Goal: Task Accomplishment & Management: Use online tool/utility

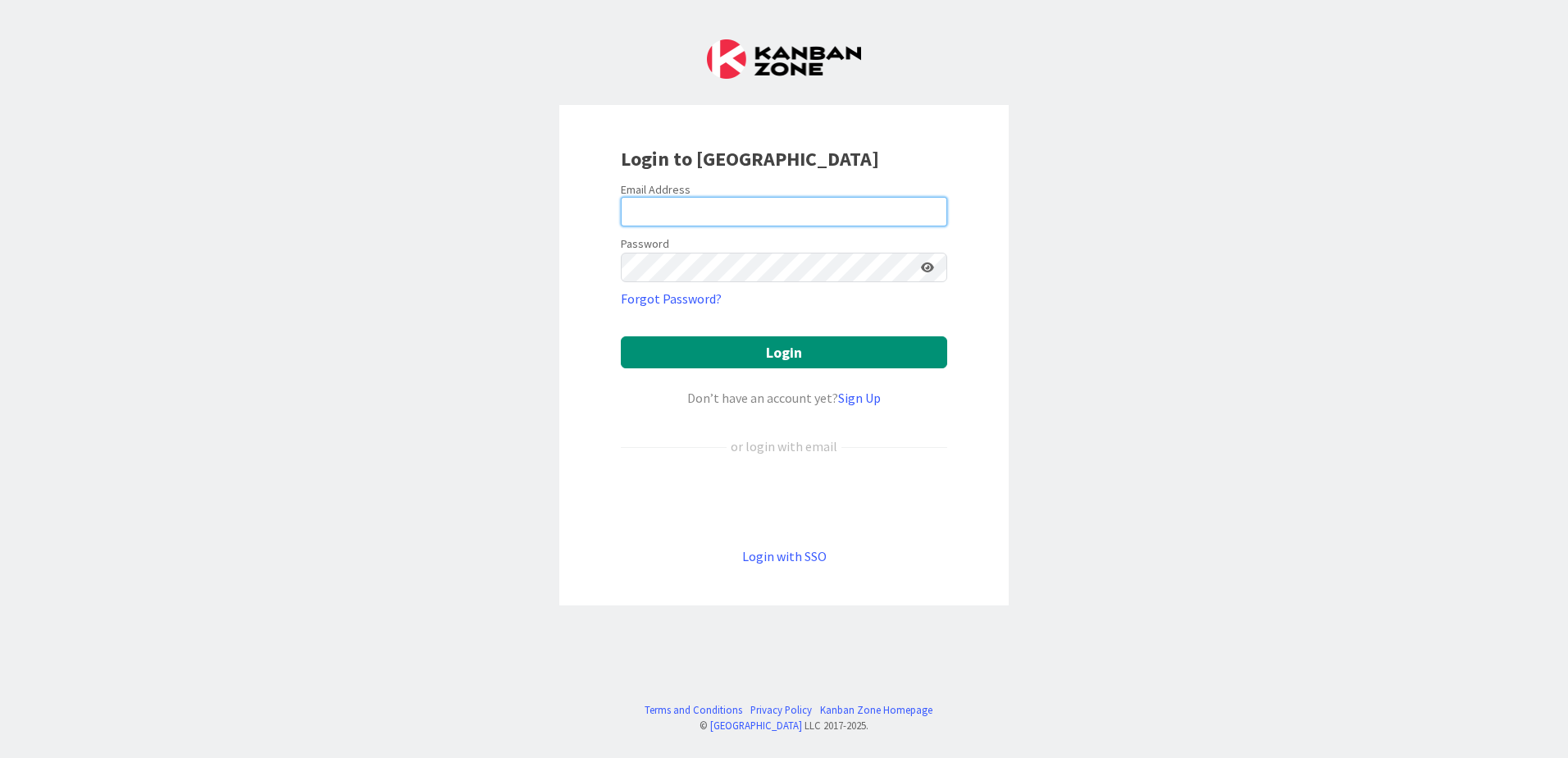
click at [658, 203] on input "email" at bounding box center [783, 211] width 327 height 29
type input "[PERSON_NAME][EMAIL_ADDRESS][DOMAIN_NAME]"
click at [620, 336] on button "Login" at bounding box center [783, 352] width 327 height 32
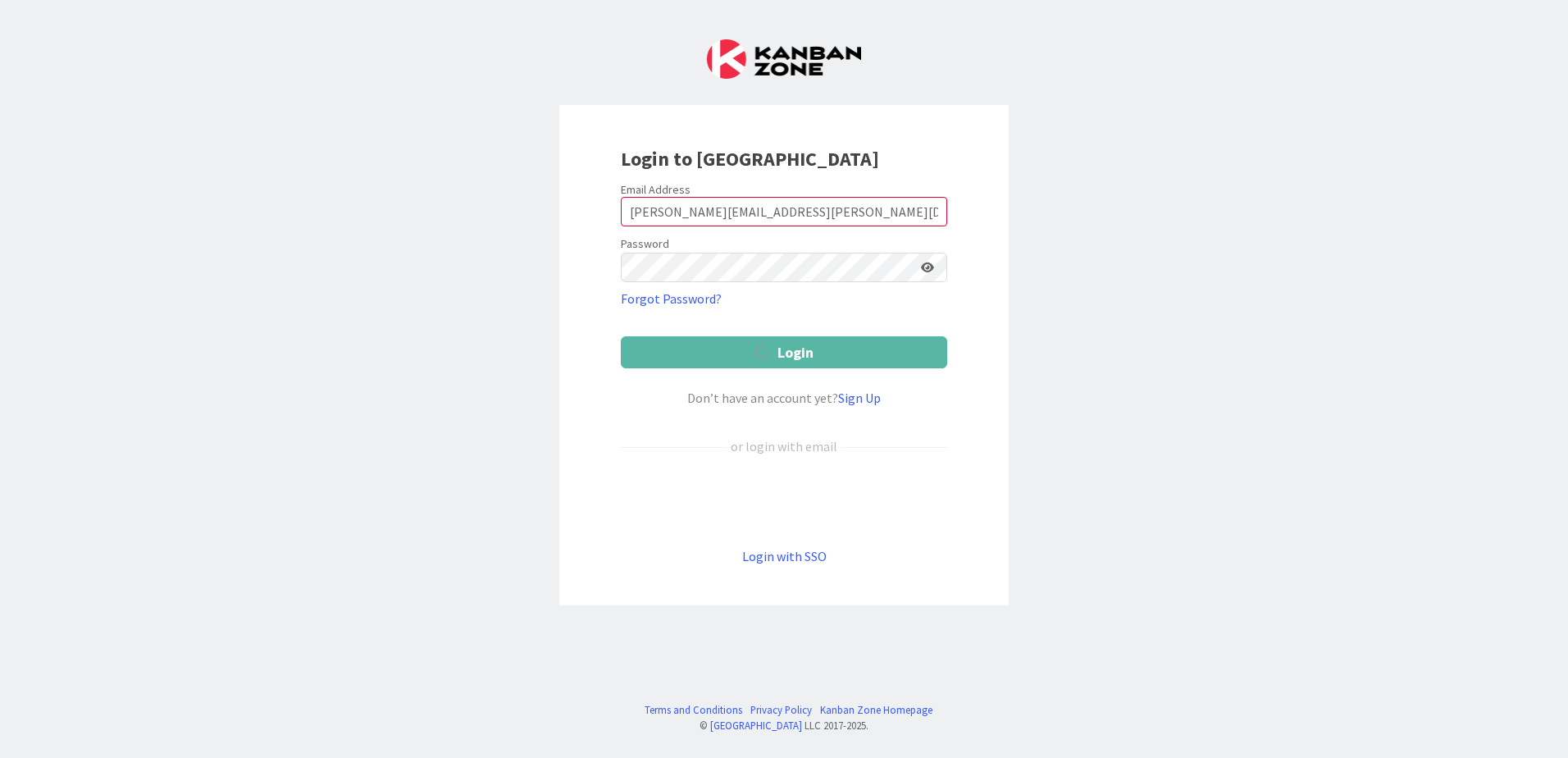
click at [931, 266] on icon at bounding box center [927, 267] width 13 height 11
click at [931, 266] on icon at bounding box center [927, 267] width 15 height 11
click at [803, 216] on input "[PERSON_NAME][EMAIL_ADDRESS][DOMAIN_NAME]" at bounding box center [783, 211] width 327 height 29
click at [828, 215] on input "[PERSON_NAME][EMAIL_ADDRESS][DOMAIN_NAME]" at bounding box center [783, 211] width 327 height 29
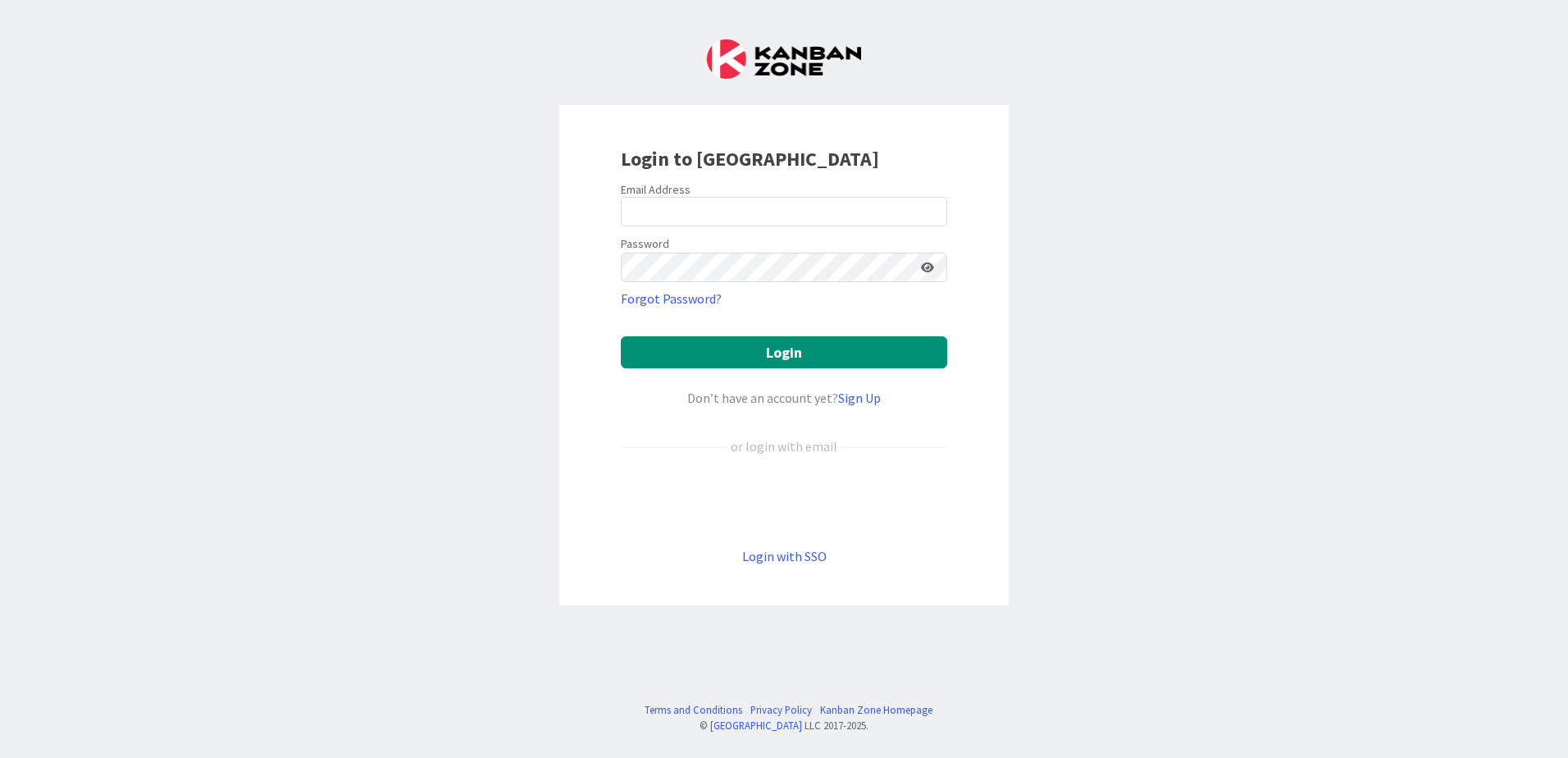
click at [665, 194] on label "Email Address" at bounding box center [655, 189] width 70 height 15
click at [667, 202] on input "email" at bounding box center [783, 211] width 327 height 29
drag, startPoint x: 759, startPoint y: 205, endPoint x: 504, endPoint y: 194, distance: 255.2
click at [505, 194] on div "Login to [GEOGRAPHIC_DATA] Email Address [PERSON_NAME].marcotte Password Forgot…" at bounding box center [784, 379] width 1568 height 758
paste input ".4@[DOMAIN_NAME]"
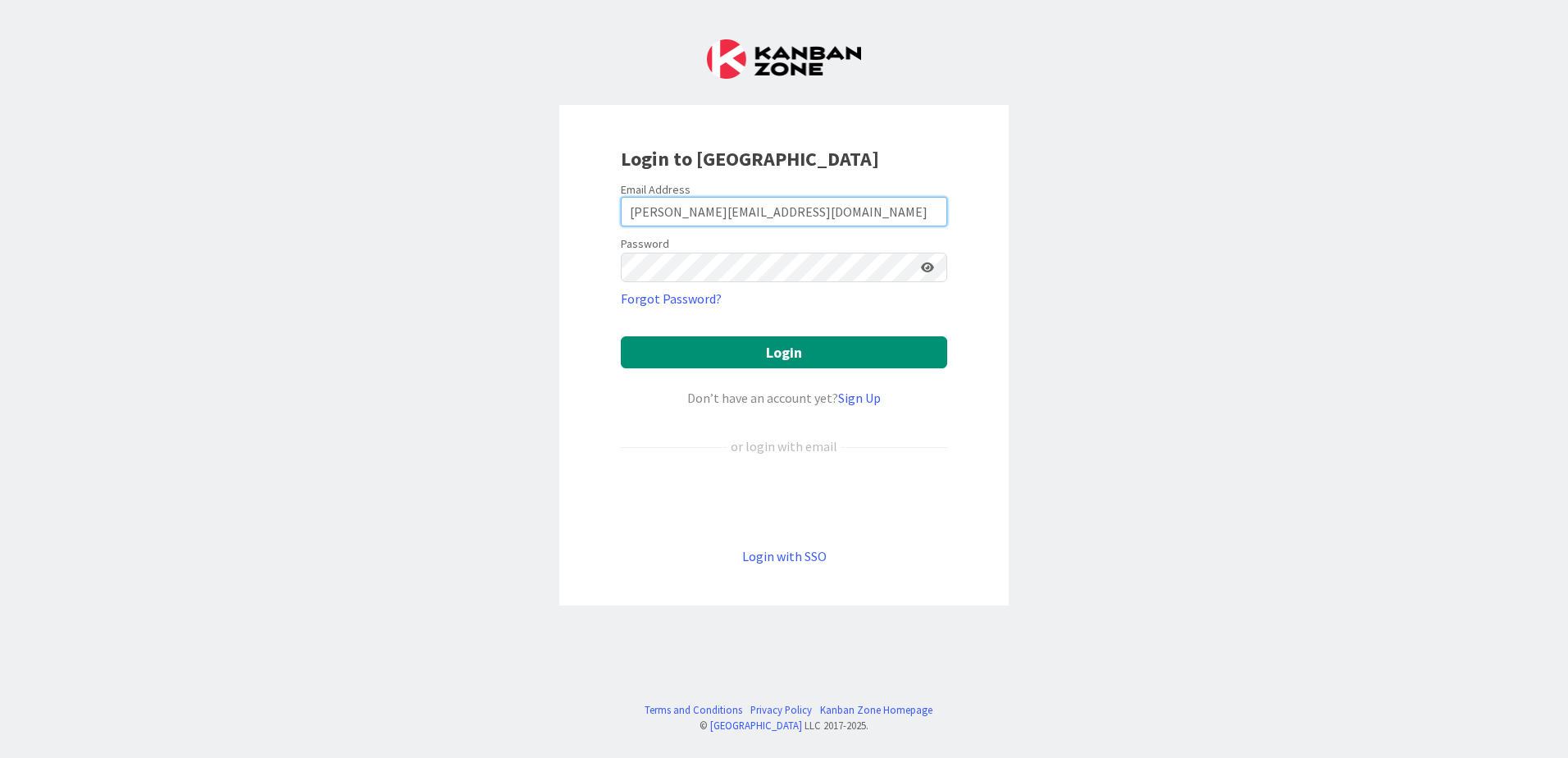
type input "[PERSON_NAME][EMAIL_ADDRESS][DOMAIN_NAME]"
click at [620, 336] on button "Login" at bounding box center [783, 352] width 327 height 32
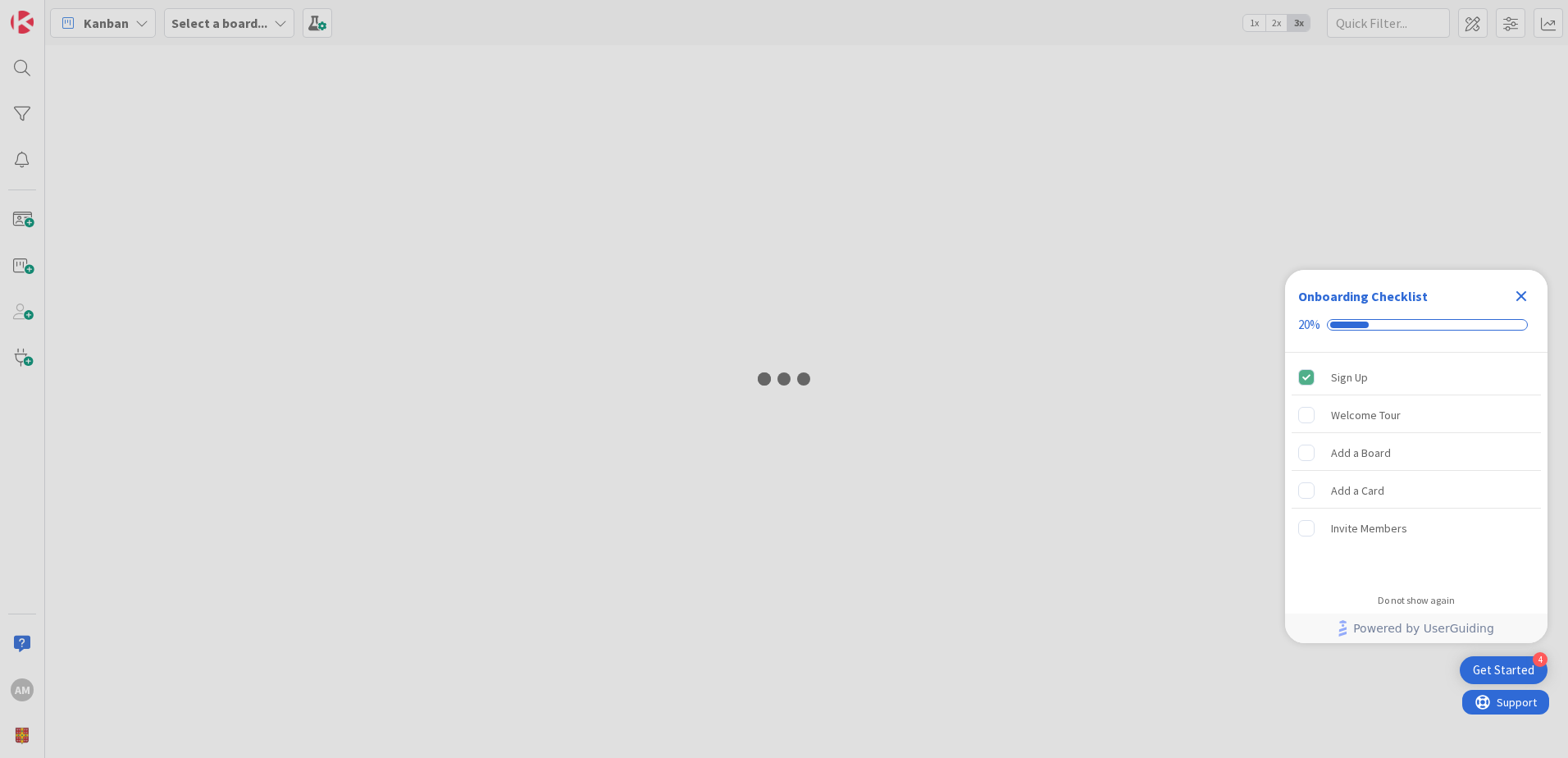
click at [1527, 293] on icon "Close Checklist" at bounding box center [1520, 296] width 20 height 20
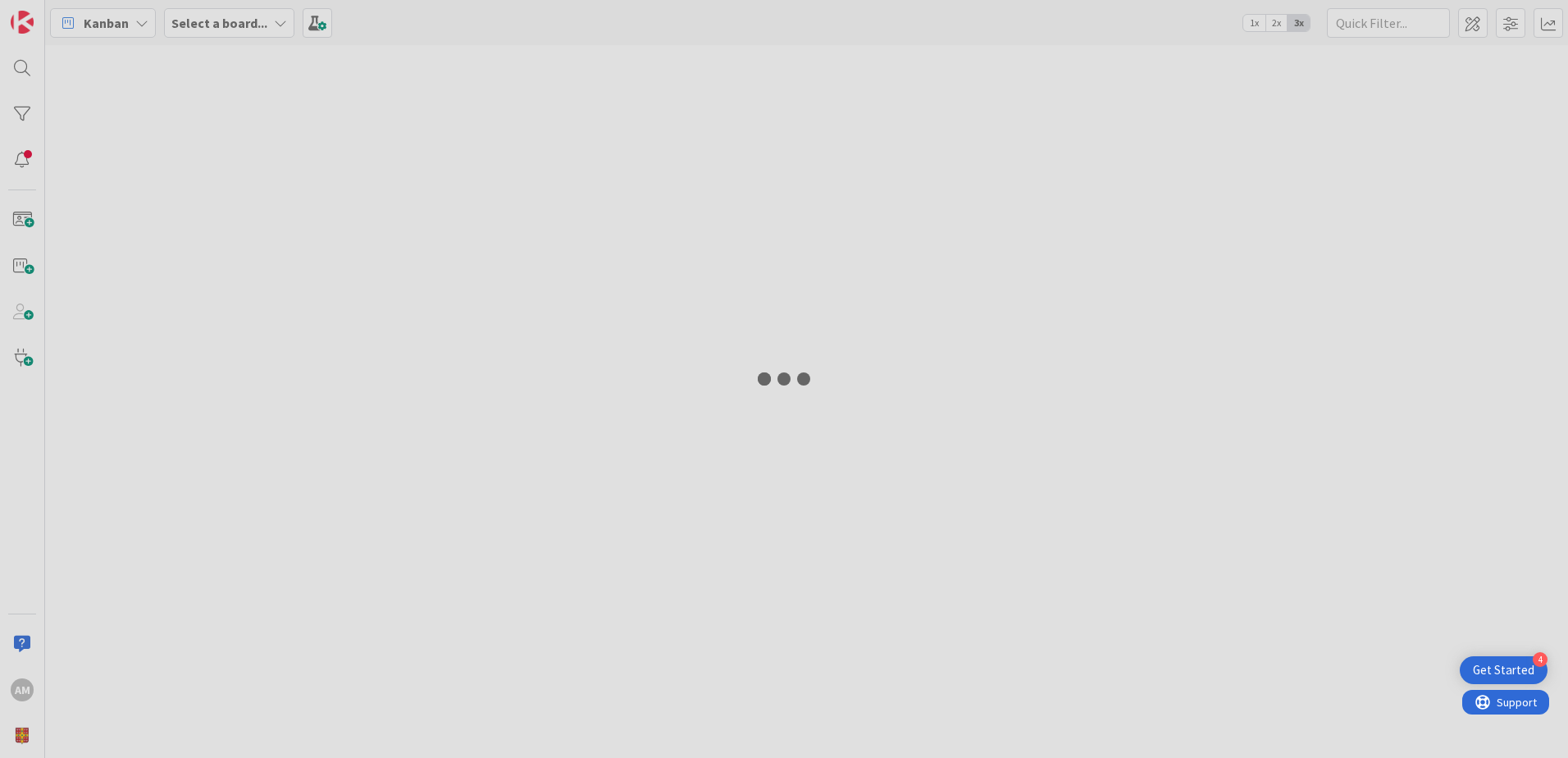
click at [798, 390] on div at bounding box center [784, 379] width 1568 height 758
